Goal: Register for event/course

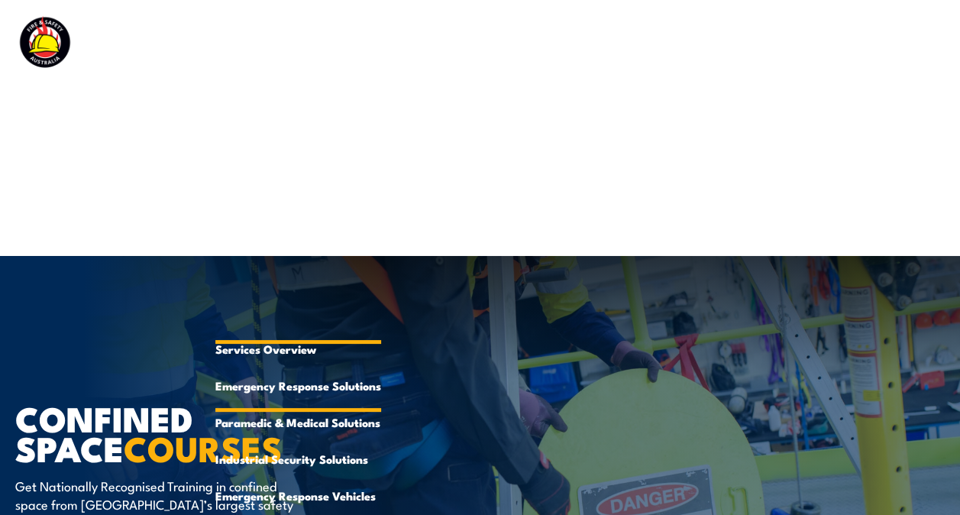
click at [295, 381] on link "Emergency Response Solutions" at bounding box center [298, 385] width 166 height 37
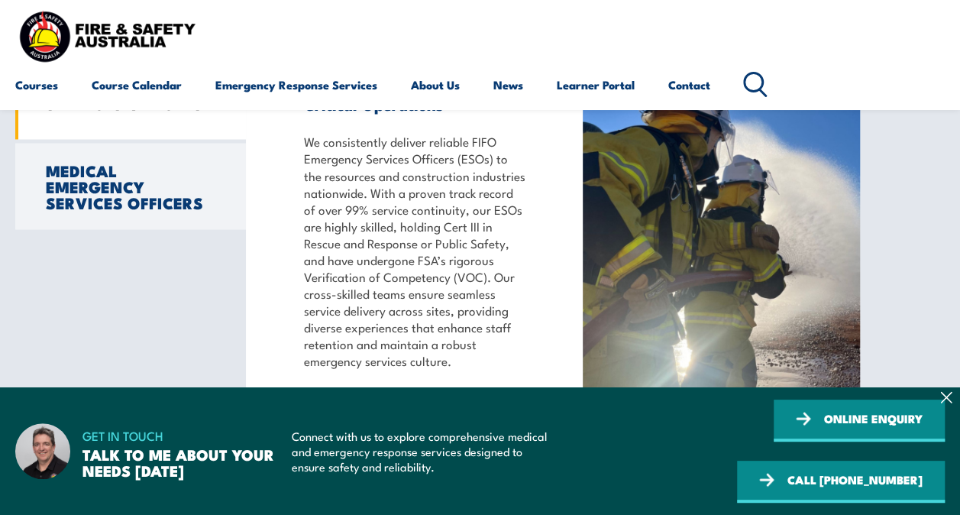
scroll to position [1298, 0]
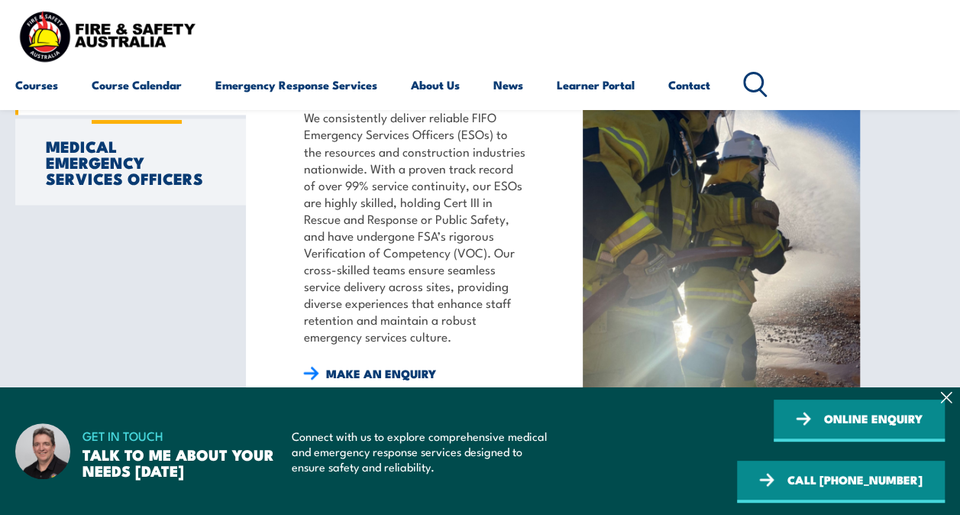
click at [171, 87] on link "Course Calendar" at bounding box center [137, 84] width 90 height 37
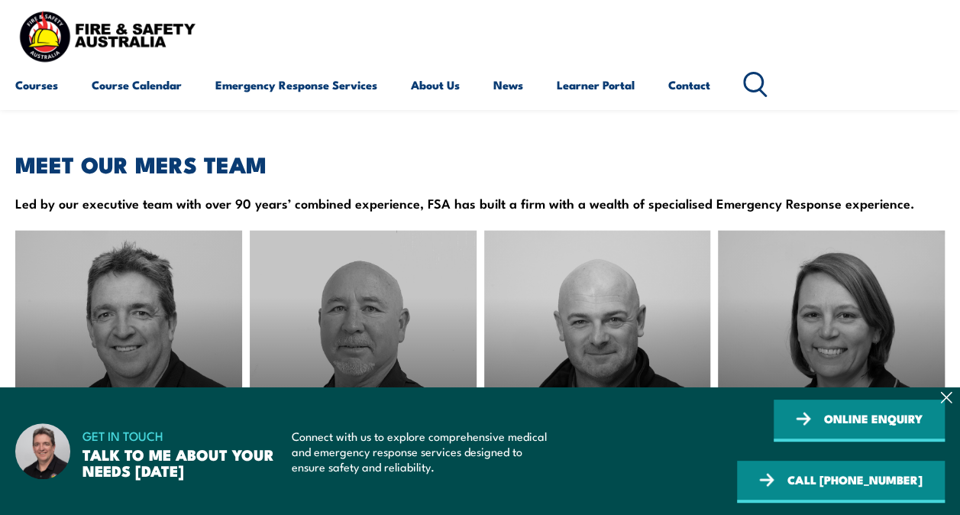
scroll to position [1833, 0]
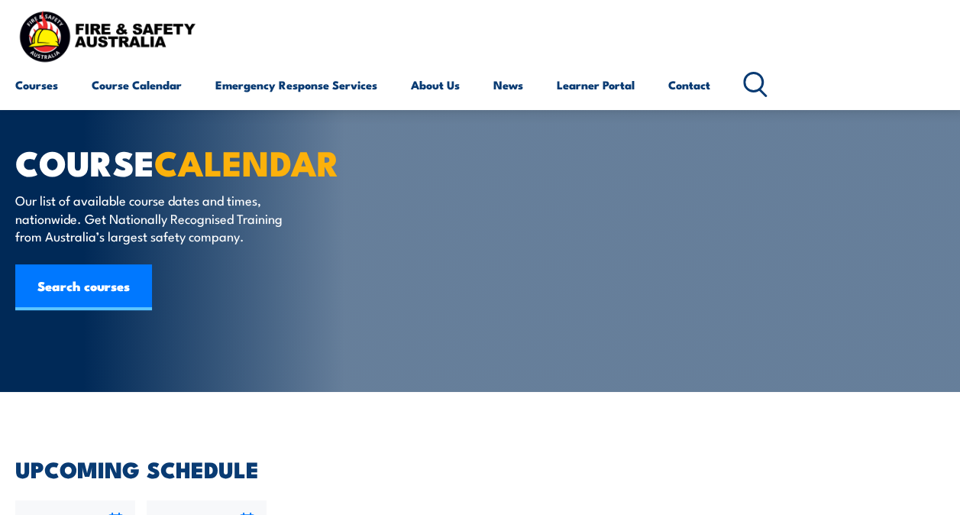
scroll to position [305, 0]
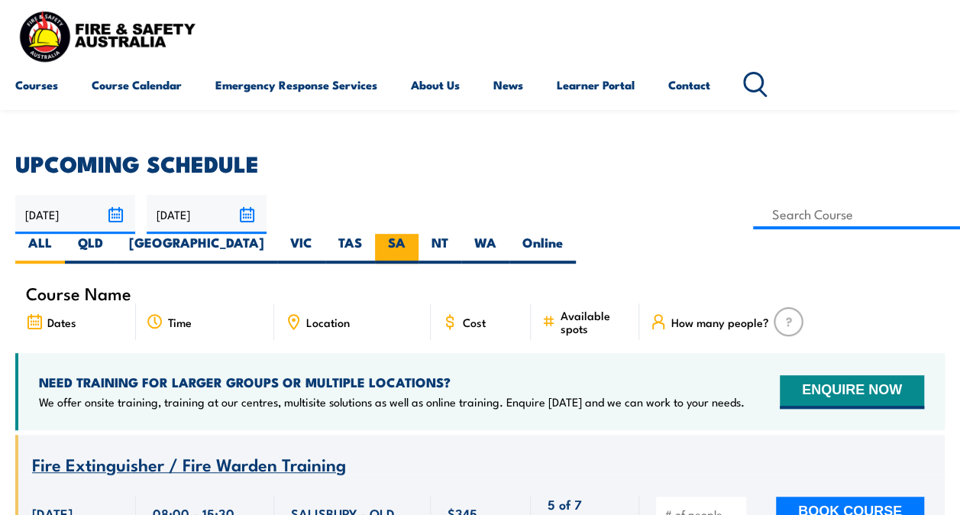
click at [418, 234] on label "SA" at bounding box center [397, 249] width 44 height 30
click at [415, 234] on input "SA" at bounding box center [410, 239] width 10 height 10
radio input "true"
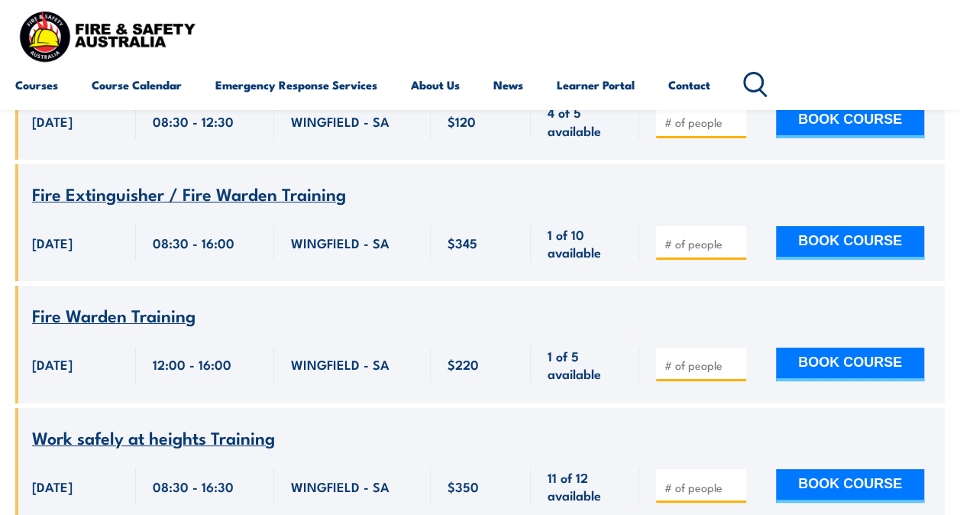
scroll to position [2673, 0]
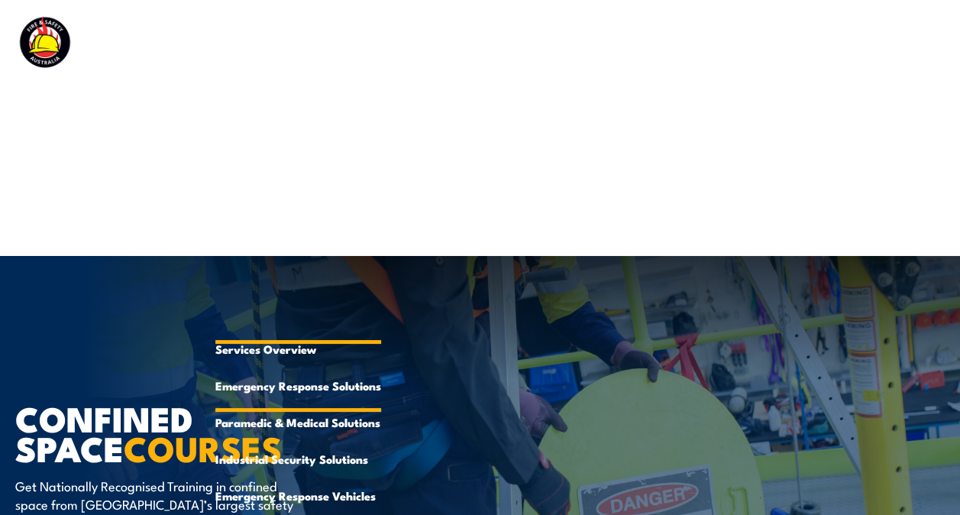
click at [341, 385] on link "Emergency Response Solutions" at bounding box center [298, 385] width 166 height 37
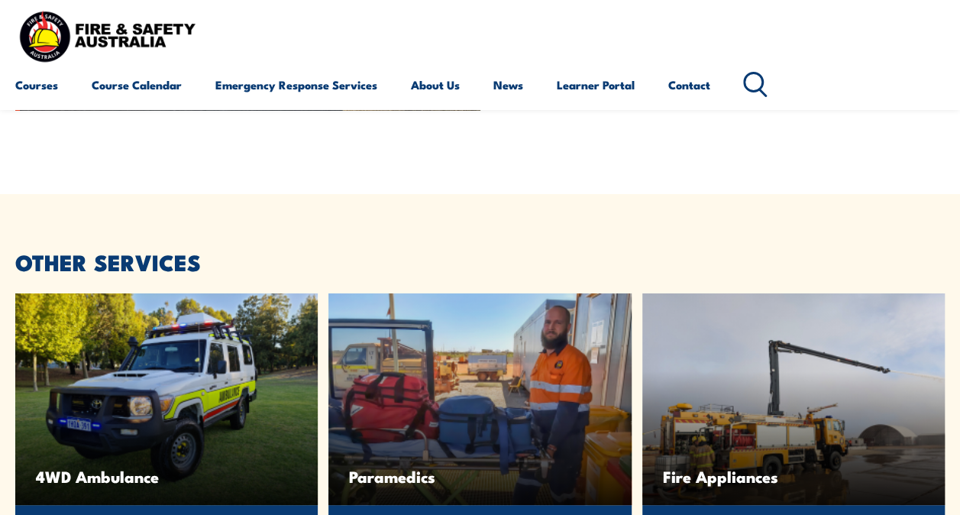
scroll to position [2367, 0]
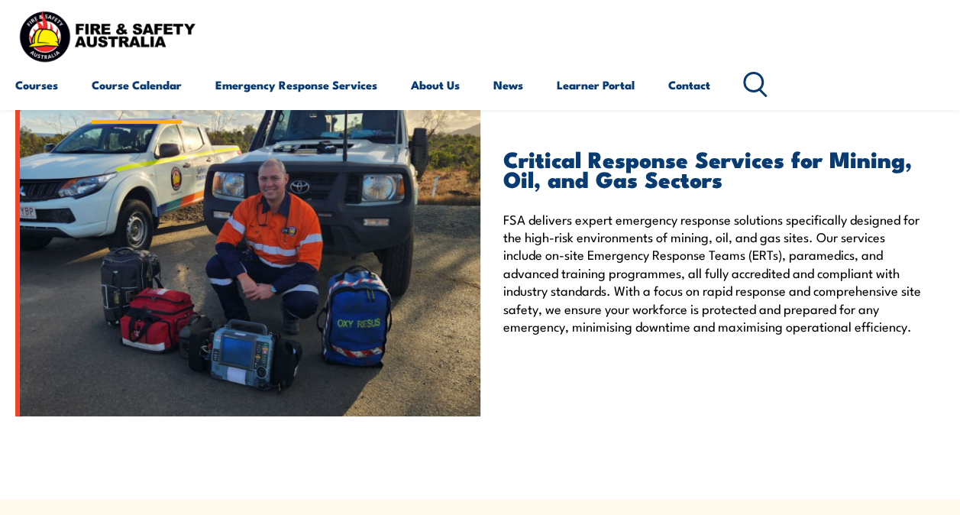
click at [130, 86] on link "Course Calendar" at bounding box center [137, 84] width 90 height 37
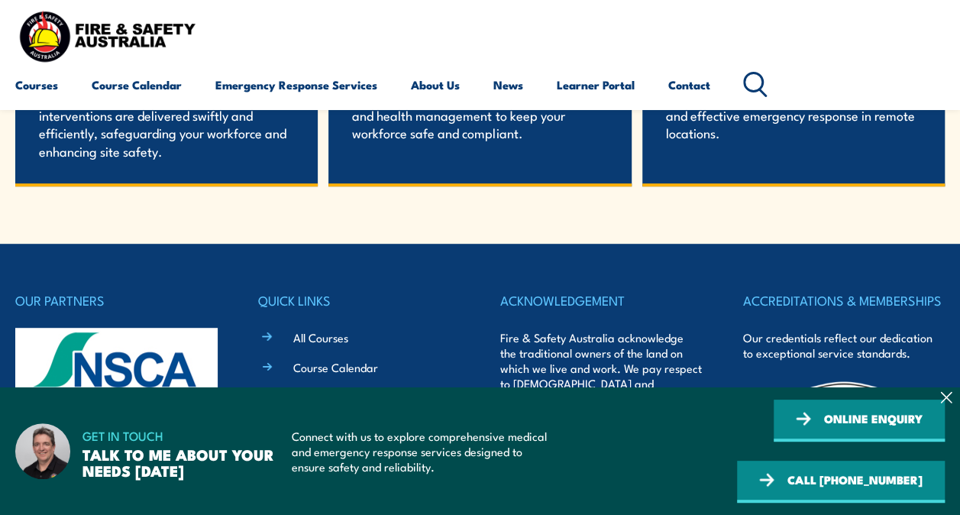
scroll to position [3360, 0]
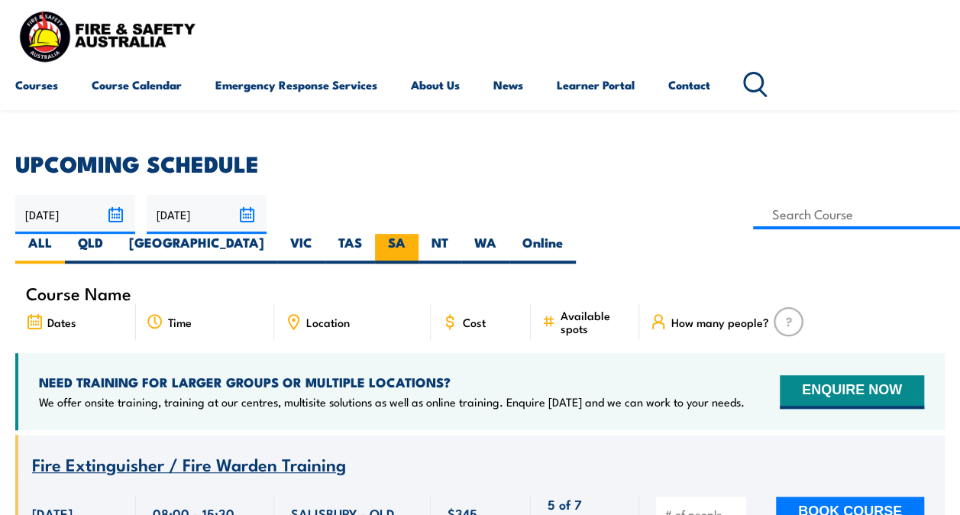
click at [418, 234] on label "SA" at bounding box center [397, 249] width 44 height 30
click at [415, 234] on input "SA" at bounding box center [410, 239] width 10 height 10
radio input "true"
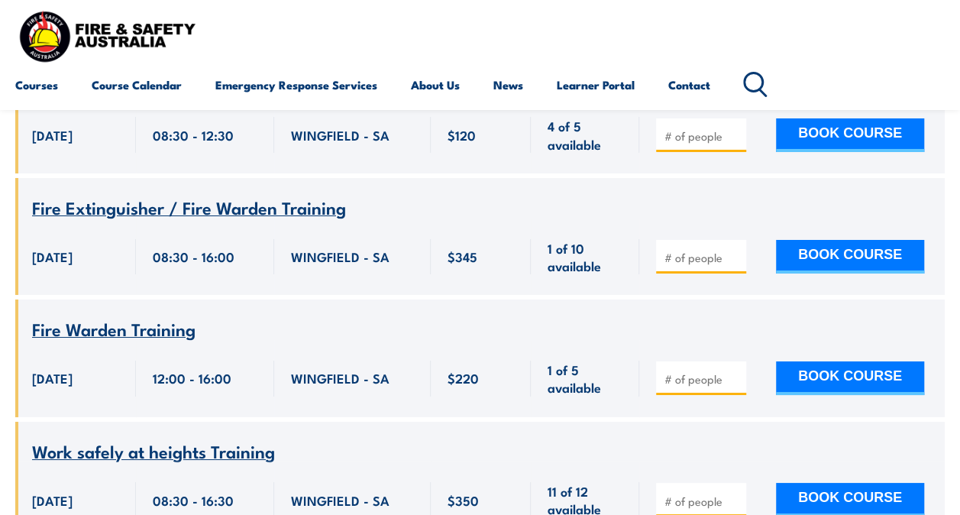
scroll to position [2673, 0]
